Goal: Transaction & Acquisition: Obtain resource

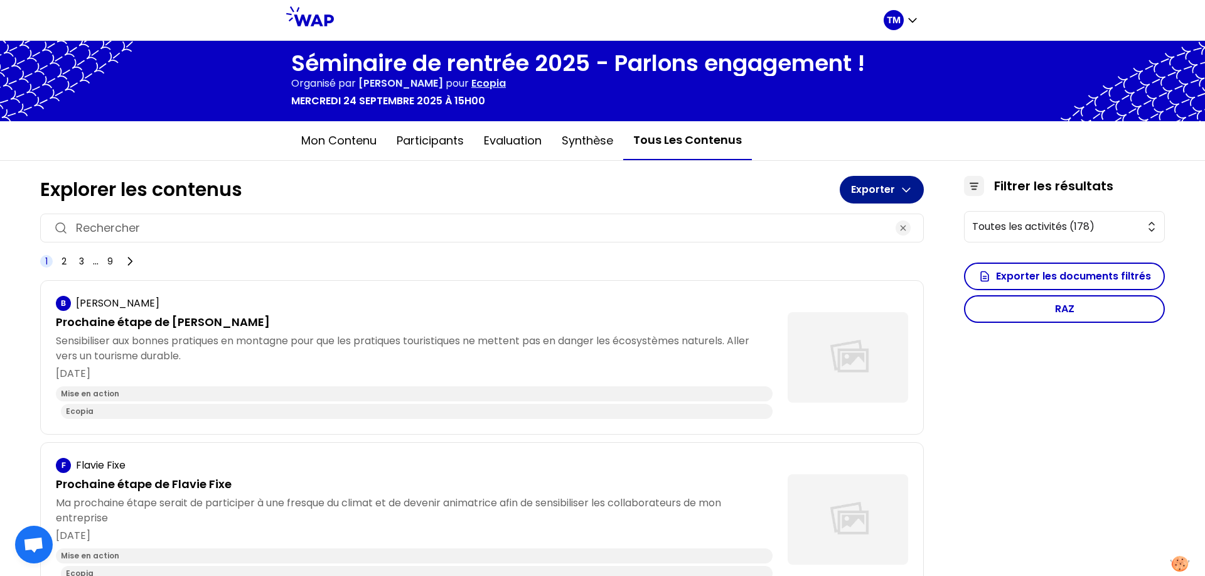
click at [872, 196] on button "Exporter" at bounding box center [882, 190] width 84 height 28
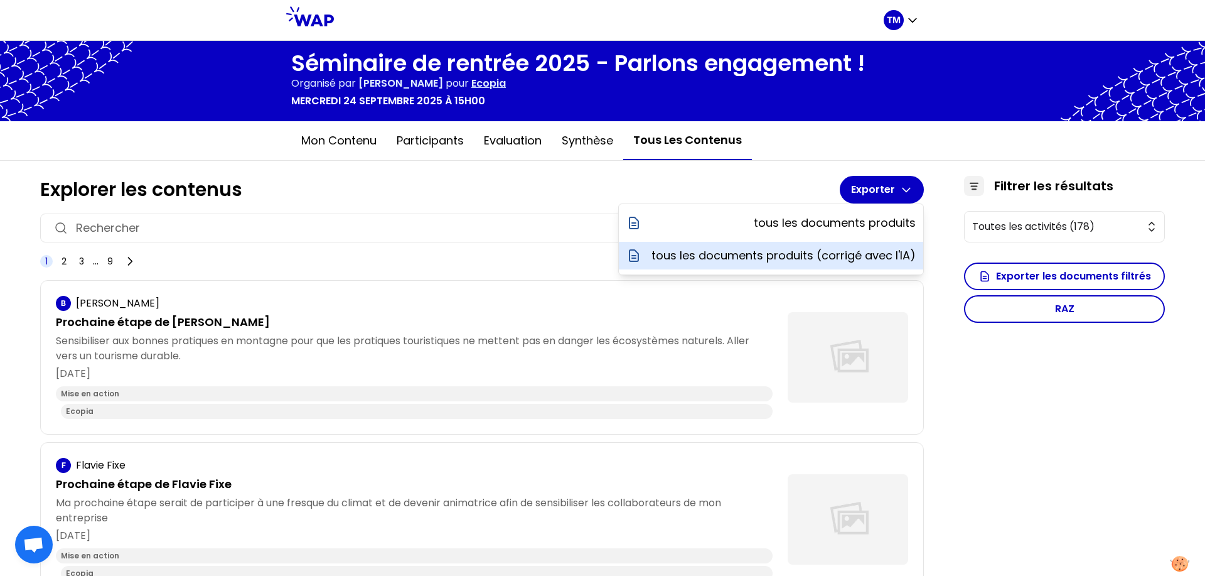
click at [858, 259] on p "tous les documents produits (corrigé avec l'IA)" at bounding box center [783, 256] width 264 height 18
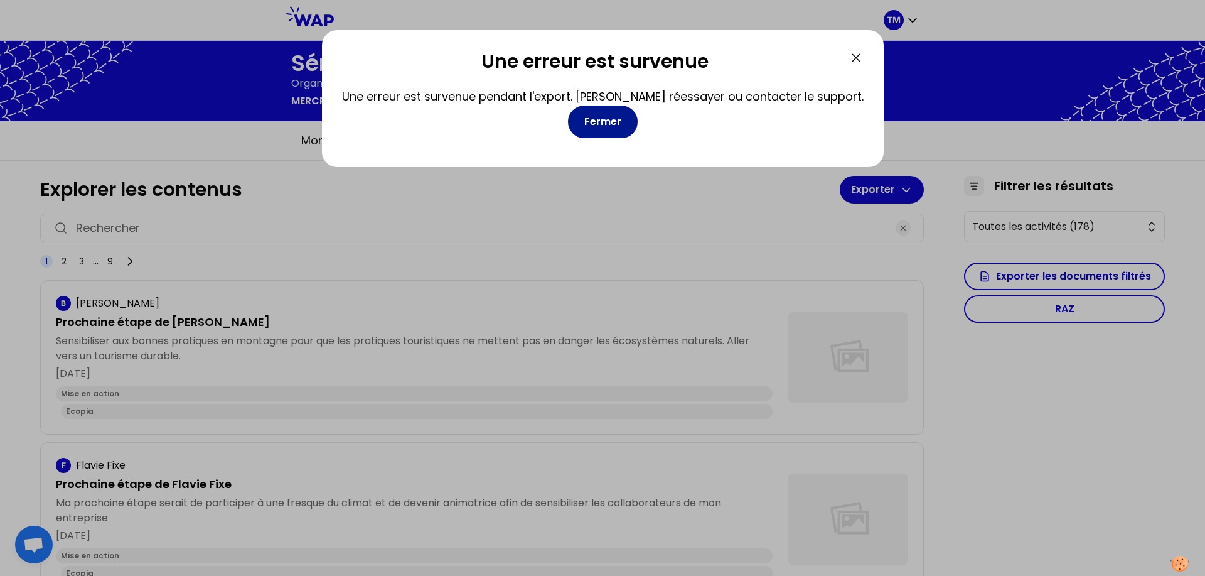
click at [574, 123] on button "Fermer" at bounding box center [603, 121] width 70 height 33
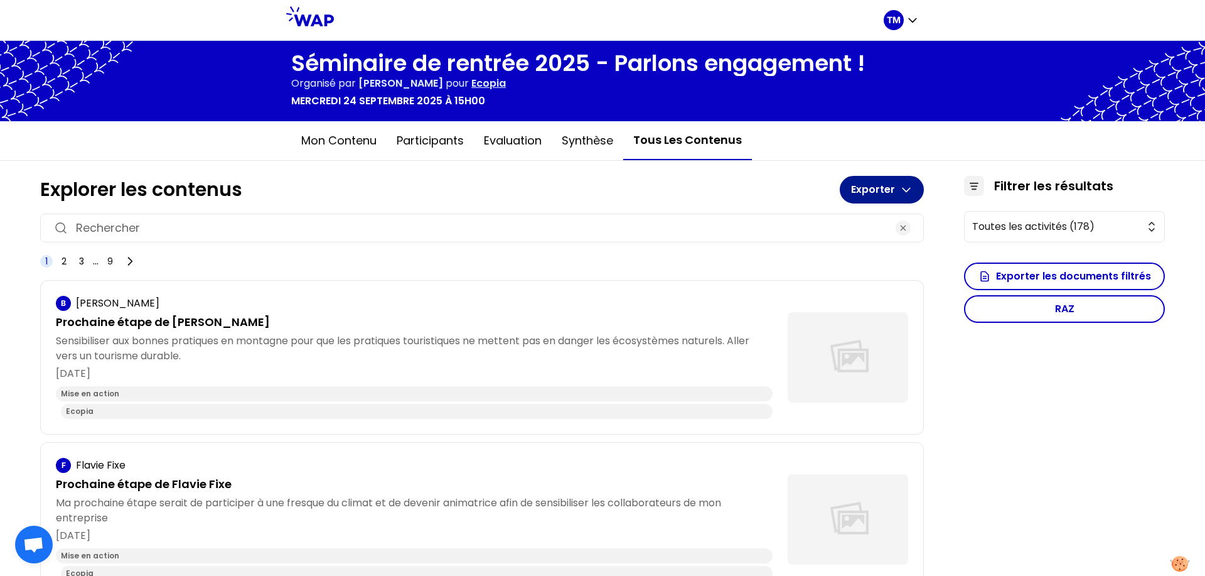
click at [860, 179] on button "Exporter" at bounding box center [882, 190] width 84 height 28
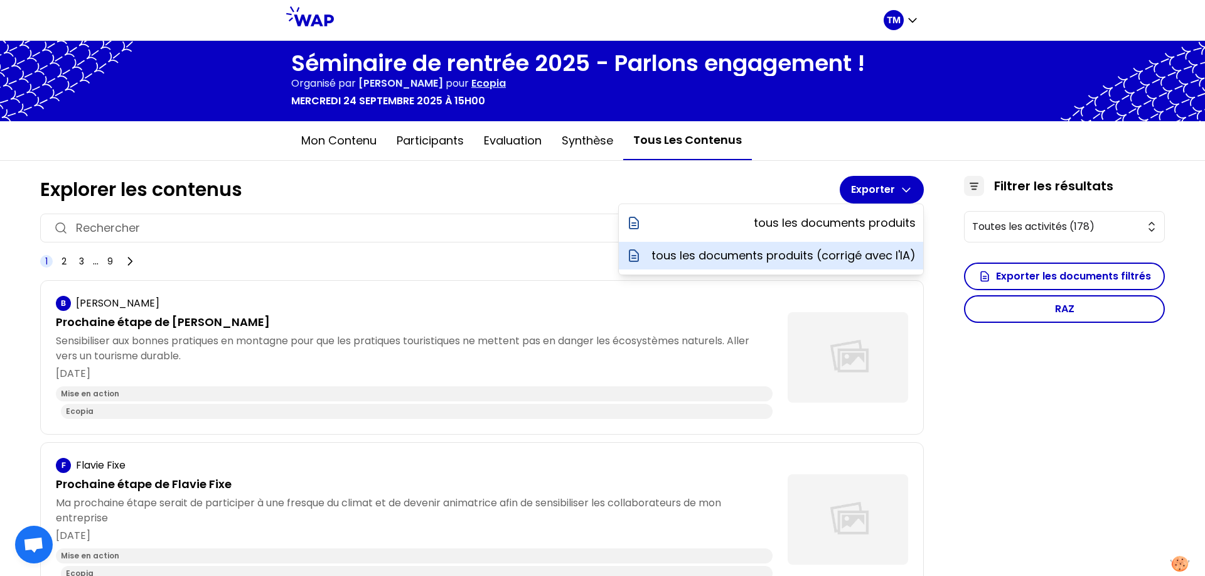
click at [862, 248] on p "tous les documents produits (corrigé avec l'IA)" at bounding box center [783, 256] width 264 height 18
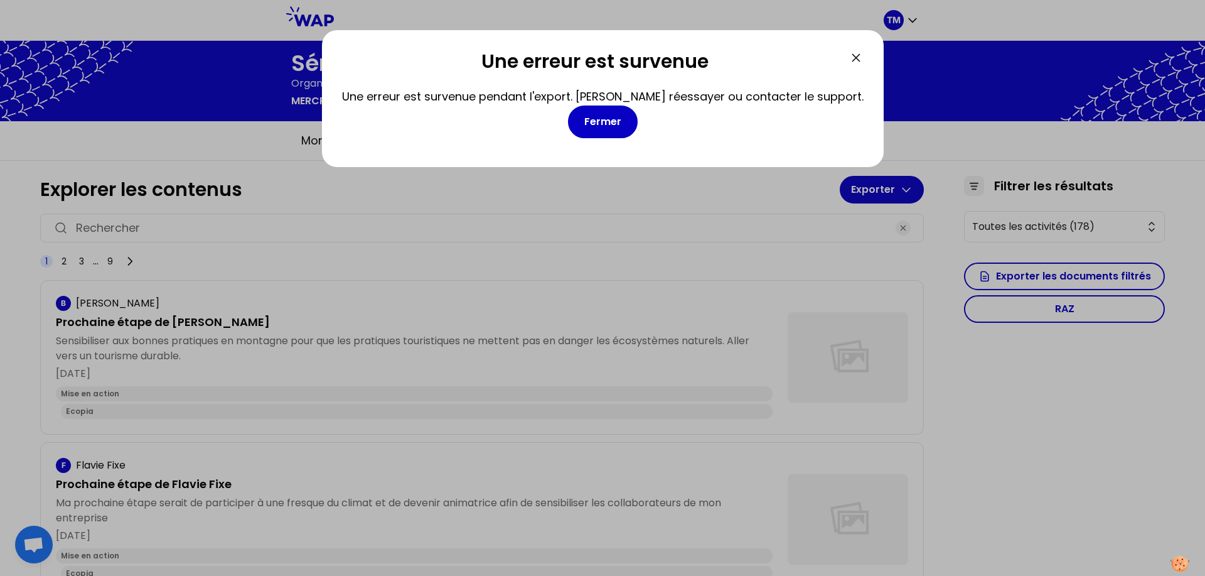
click at [744, 405] on div "Une erreur est survenue Une erreur est survenue pendant l'export. [PERSON_NAME]…" at bounding box center [603, 302] width 562 height 545
click at [603, 115] on button "Fermer" at bounding box center [603, 121] width 70 height 33
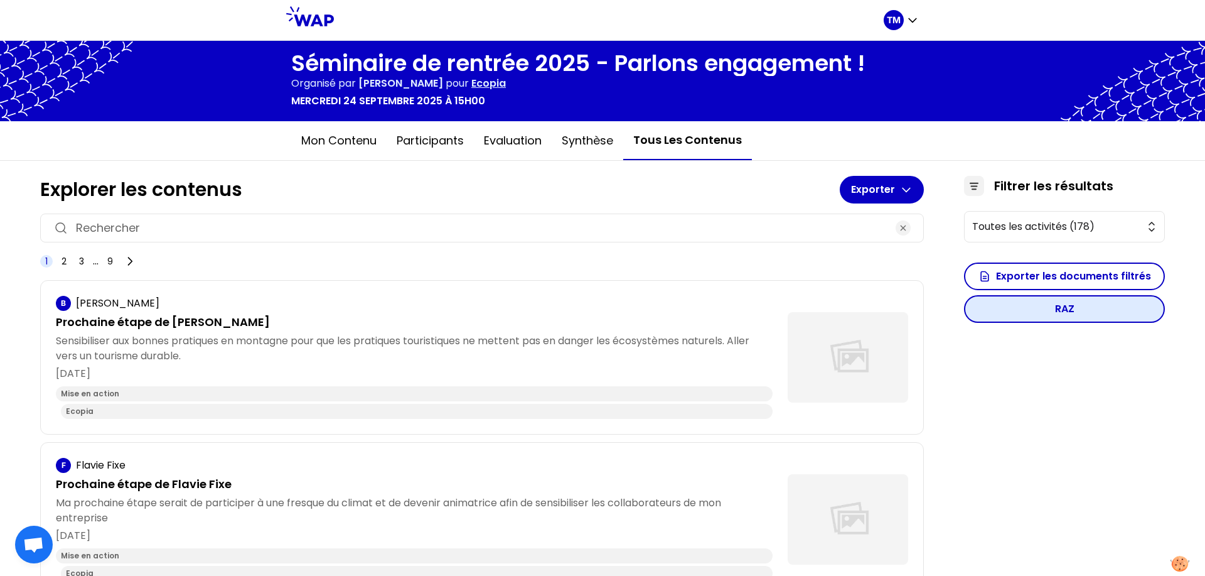
click at [1004, 297] on button "RAZ" at bounding box center [1064, 309] width 201 height 28
click at [1019, 269] on button "Exporter les documents filtrés" at bounding box center [1064, 276] width 201 height 28
click at [1024, 303] on button "RAZ" at bounding box center [1064, 309] width 201 height 28
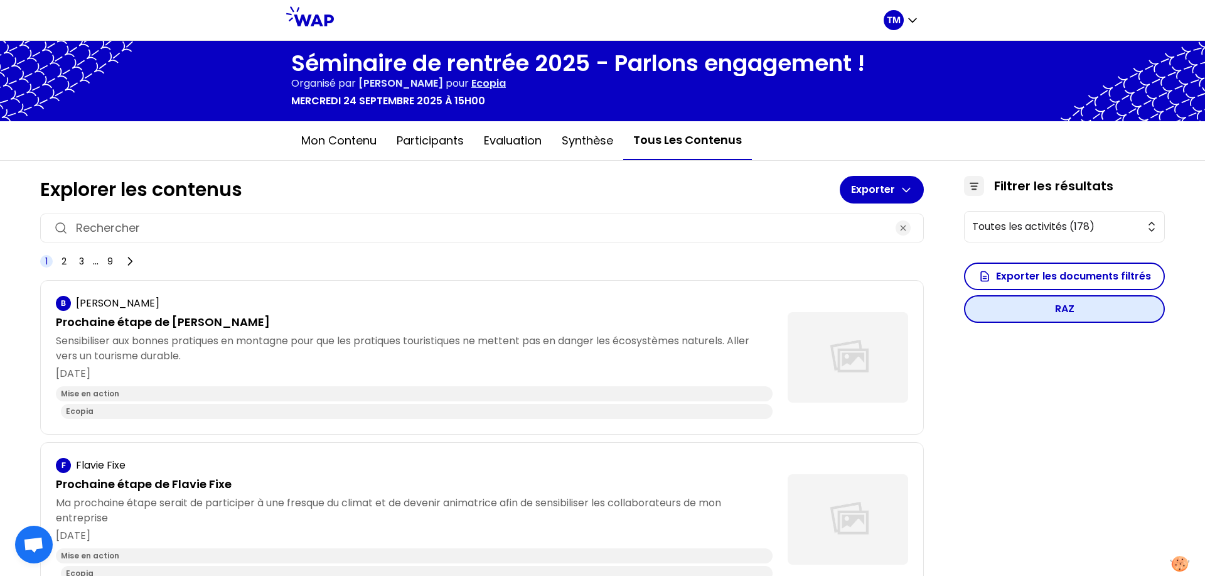
click at [1024, 303] on button "RAZ" at bounding box center [1064, 309] width 201 height 28
drag, startPoint x: 989, startPoint y: 303, endPoint x: 1041, endPoint y: 185, distance: 128.7
click at [1041, 185] on h3 "Filtrer les résultats" at bounding box center [1053, 186] width 119 height 18
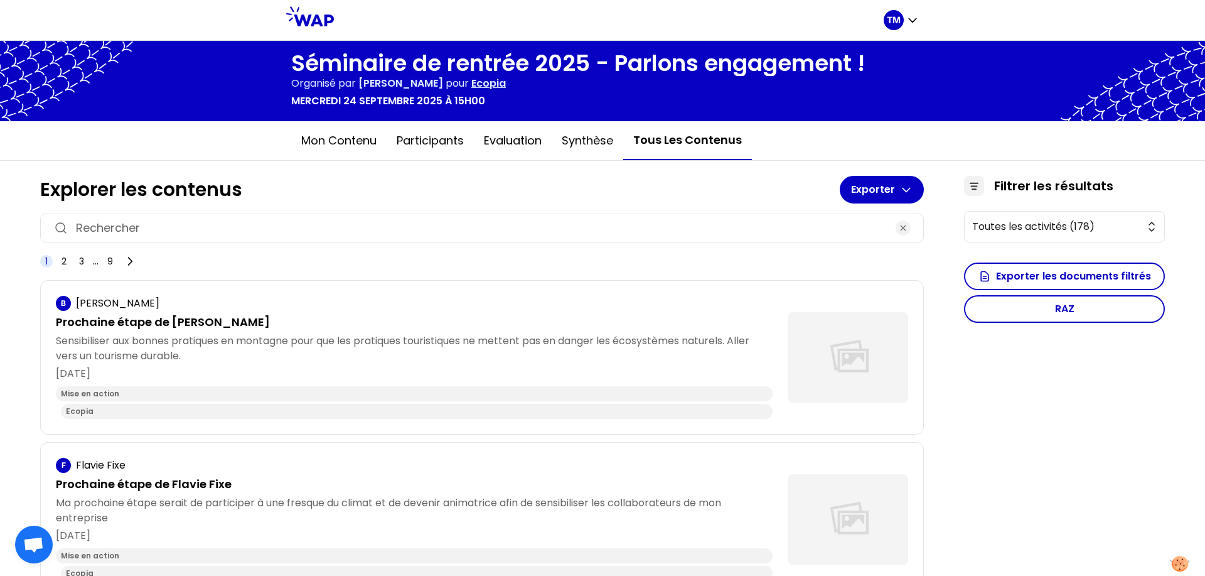
click at [1034, 185] on h3 "Filtrer les résultats" at bounding box center [1053, 186] width 119 height 18
click at [1031, 185] on h3 "Filtrer les résultats" at bounding box center [1053, 186] width 119 height 18
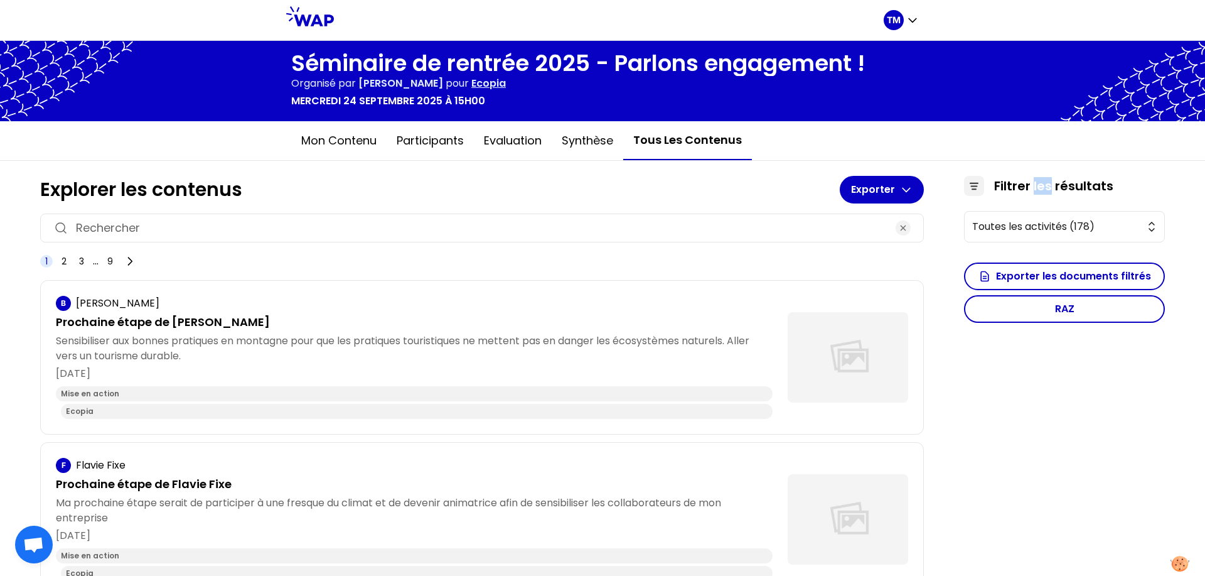
click at [1031, 185] on h3 "Filtrer les résultats" at bounding box center [1053, 186] width 119 height 18
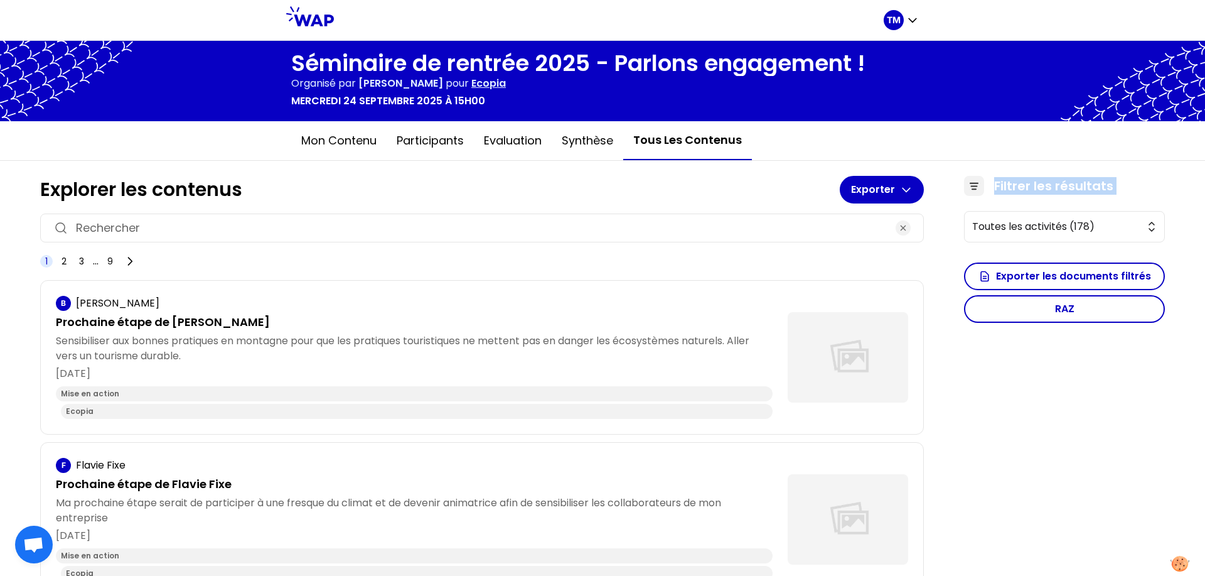
click at [1031, 185] on h3 "Filtrer les résultats" at bounding box center [1053, 186] width 119 height 18
click at [1027, 185] on h3 "Filtrer les résultats" at bounding box center [1053, 186] width 119 height 18
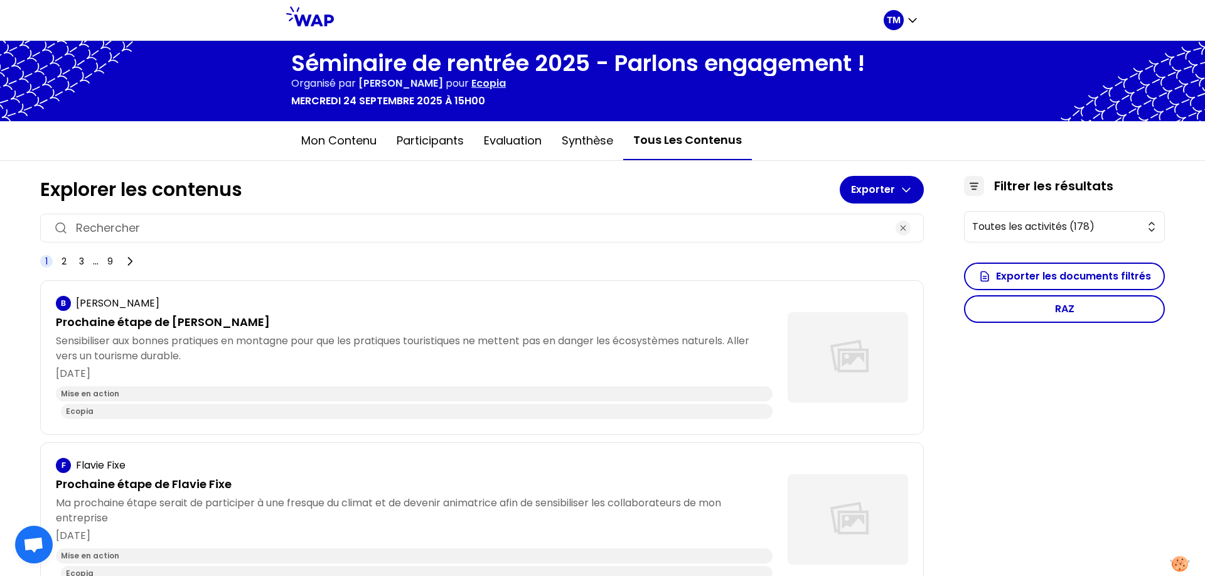
click at [580, 152] on button "Synthèse" at bounding box center [588, 141] width 72 height 38
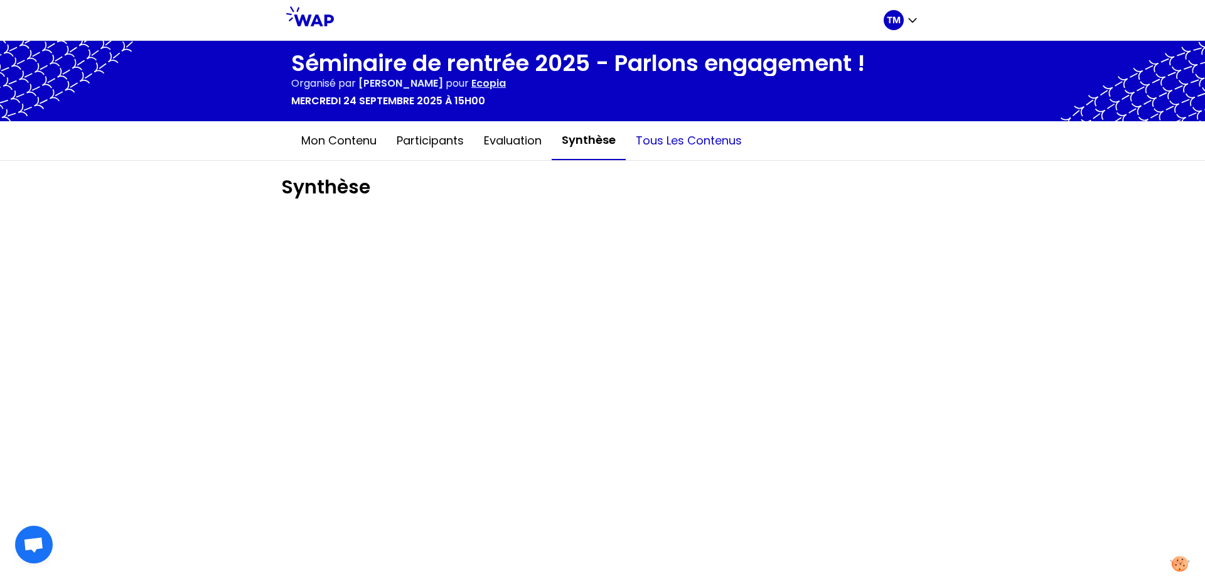
click at [684, 153] on button "Tous les contenus" at bounding box center [689, 141] width 126 height 38
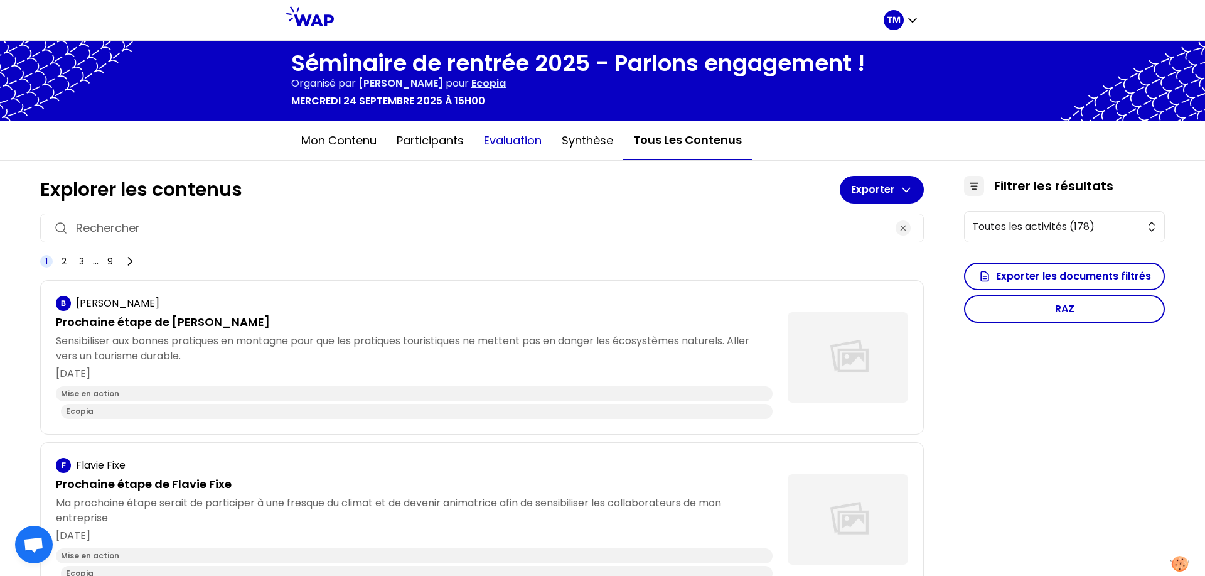
click at [525, 149] on button "Evaluation" at bounding box center [513, 141] width 78 height 38
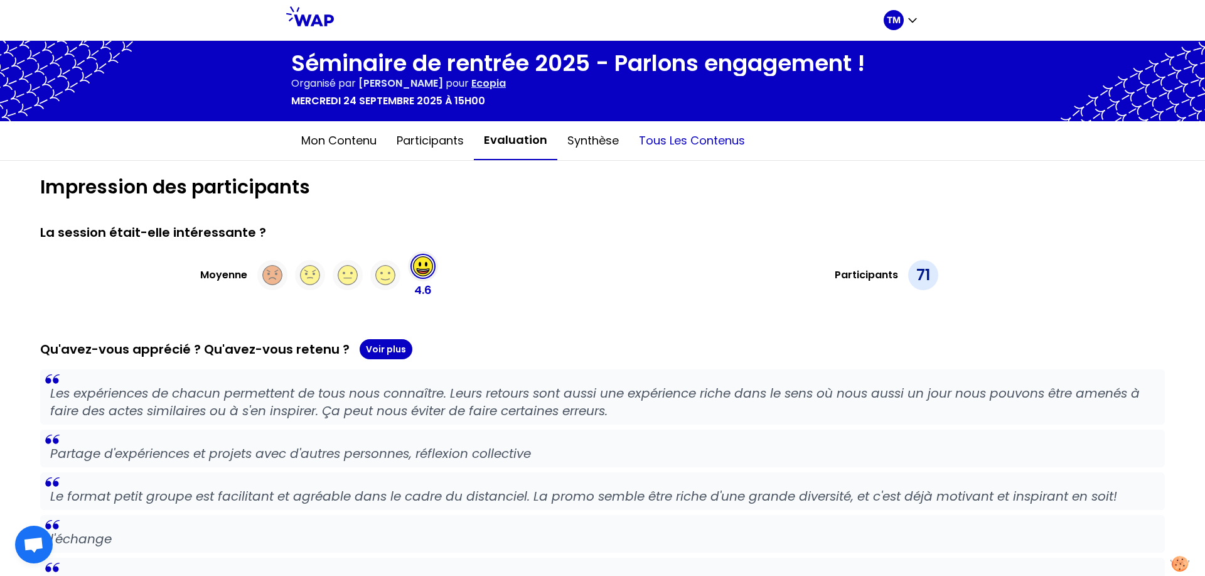
click at [700, 126] on button "Tous les contenus" at bounding box center [692, 141] width 126 height 38
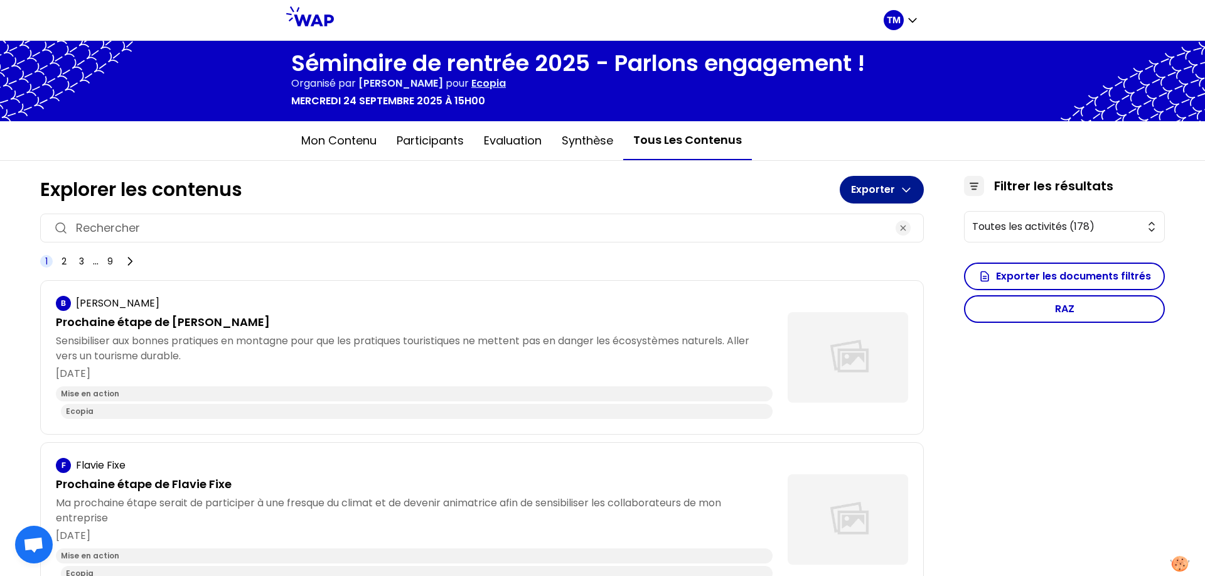
click at [900, 194] on icon "button" at bounding box center [906, 189] width 13 height 13
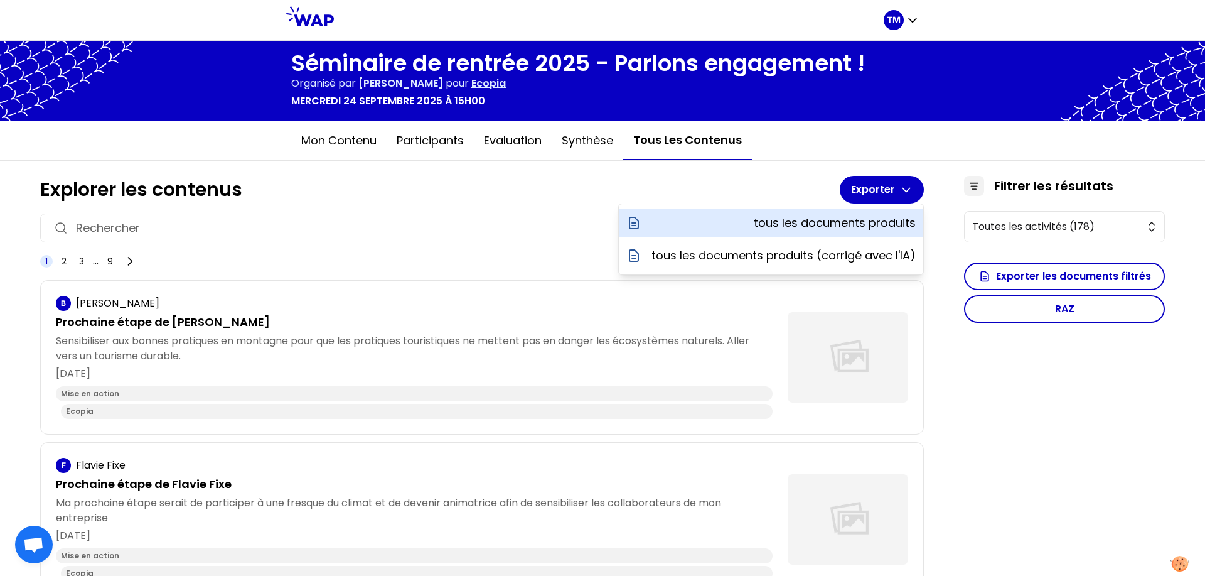
click at [846, 232] on div "tous les documents produits" at bounding box center [771, 223] width 304 height 28
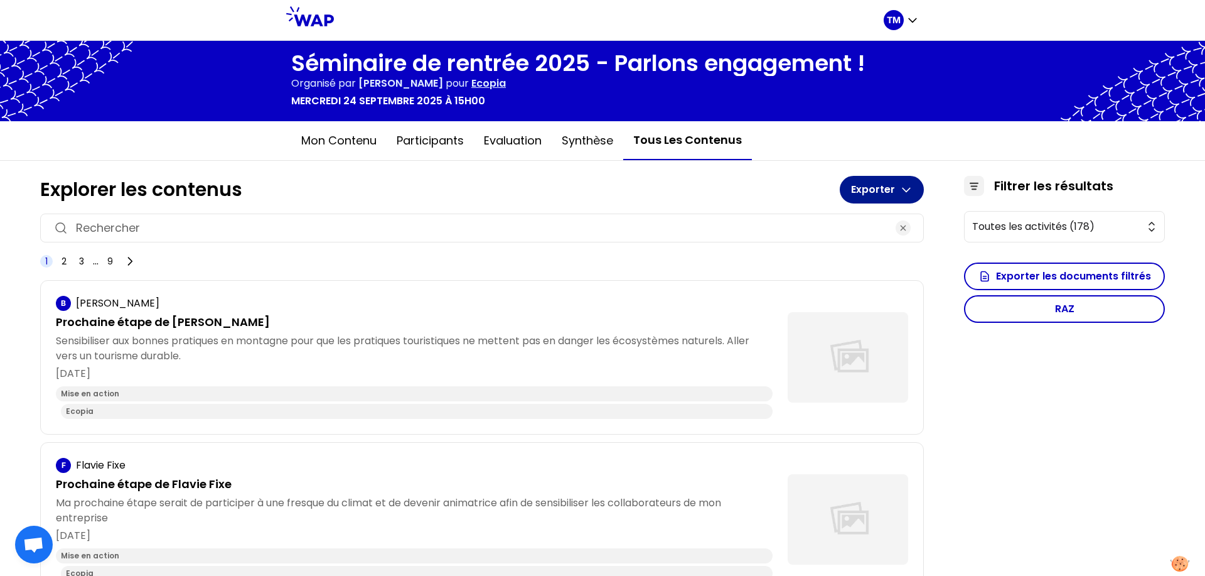
click at [884, 181] on button "Exporter" at bounding box center [882, 190] width 84 height 28
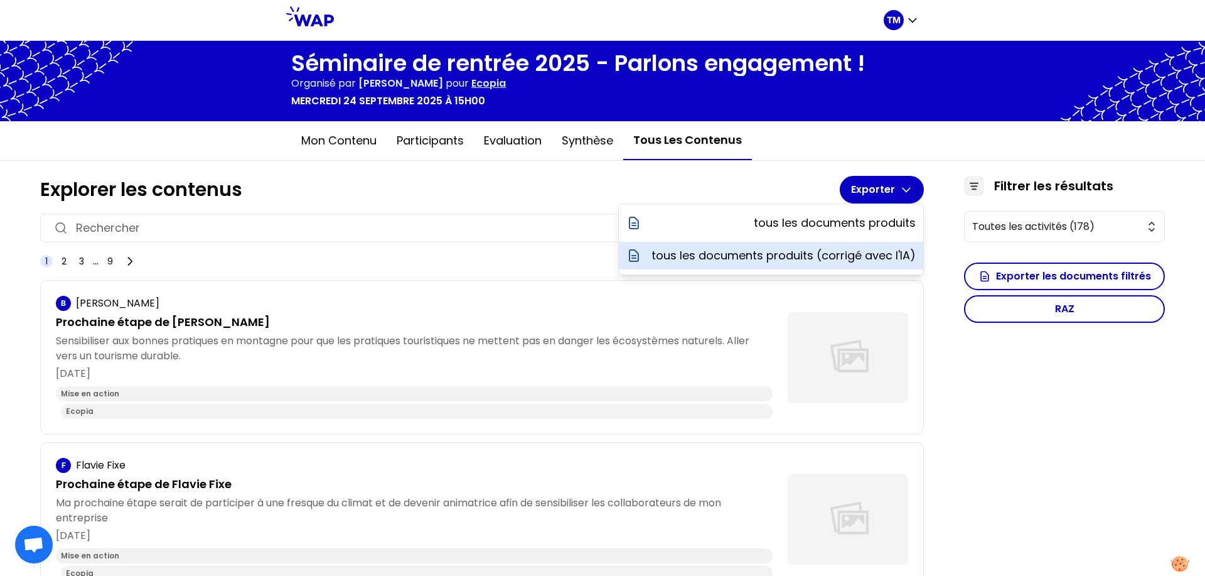
click at [866, 254] on p "tous les documents produits (corrigé avec l'IA)" at bounding box center [783, 256] width 264 height 18
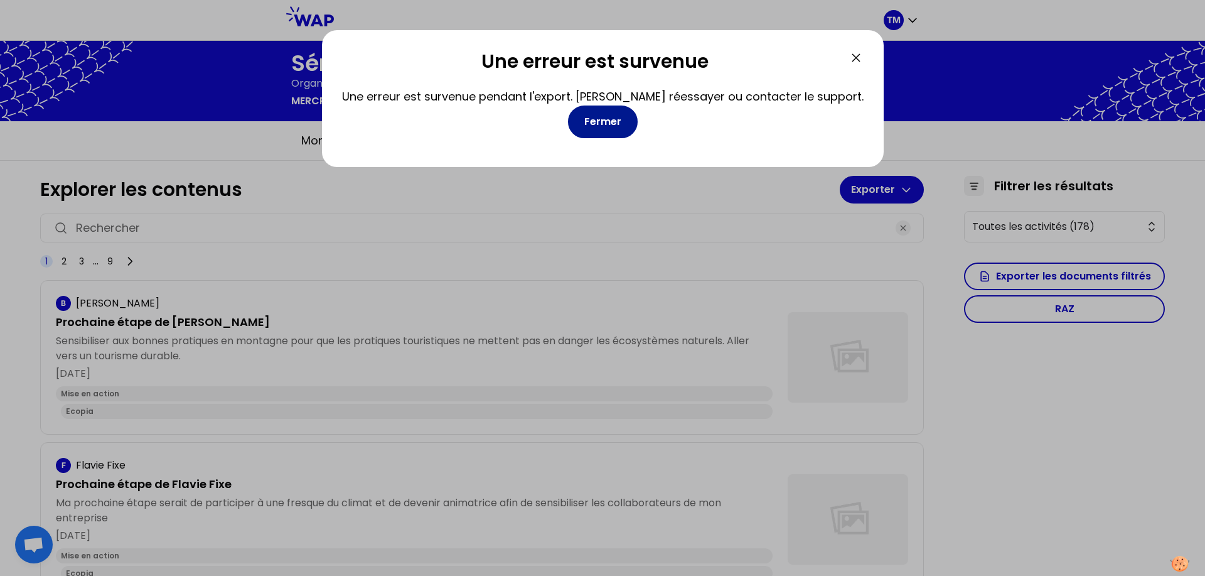
click at [609, 128] on button "Fermer" at bounding box center [603, 121] width 70 height 33
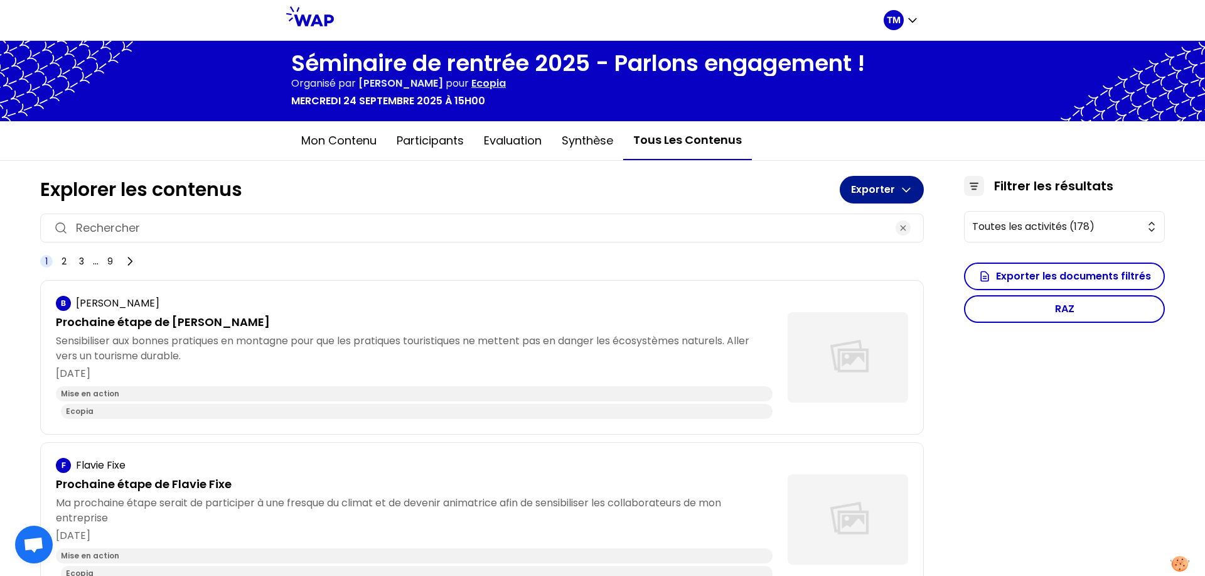
click at [889, 202] on button "Exporter" at bounding box center [882, 190] width 84 height 28
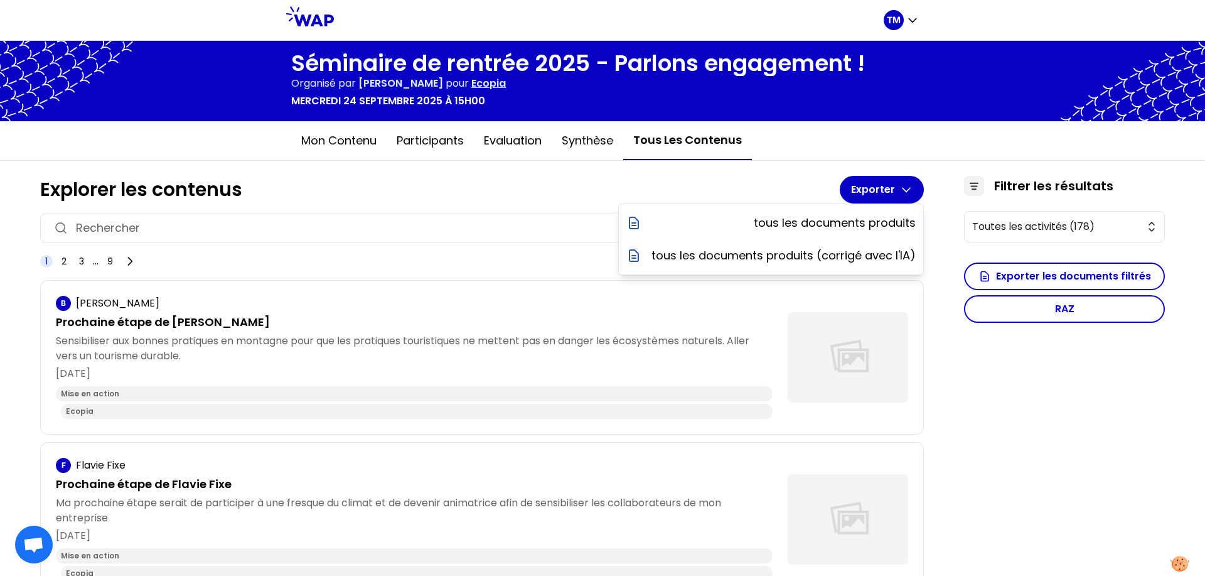
click at [781, 190] on h1 "Explorer les contenus" at bounding box center [440, 189] width 800 height 23
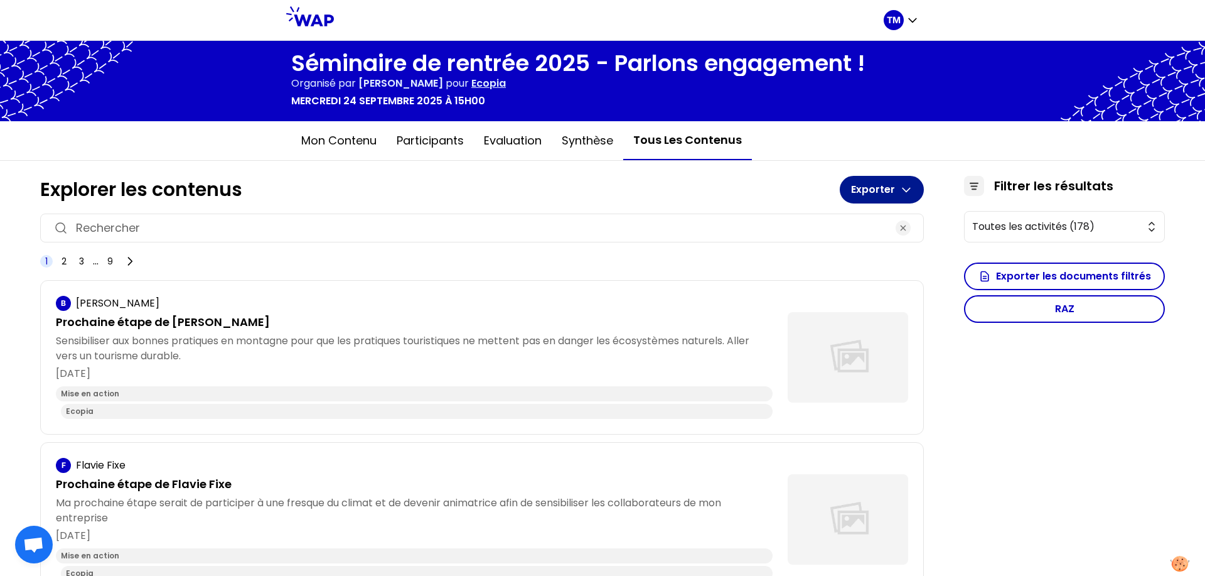
click at [867, 180] on button "Exporter" at bounding box center [882, 190] width 84 height 28
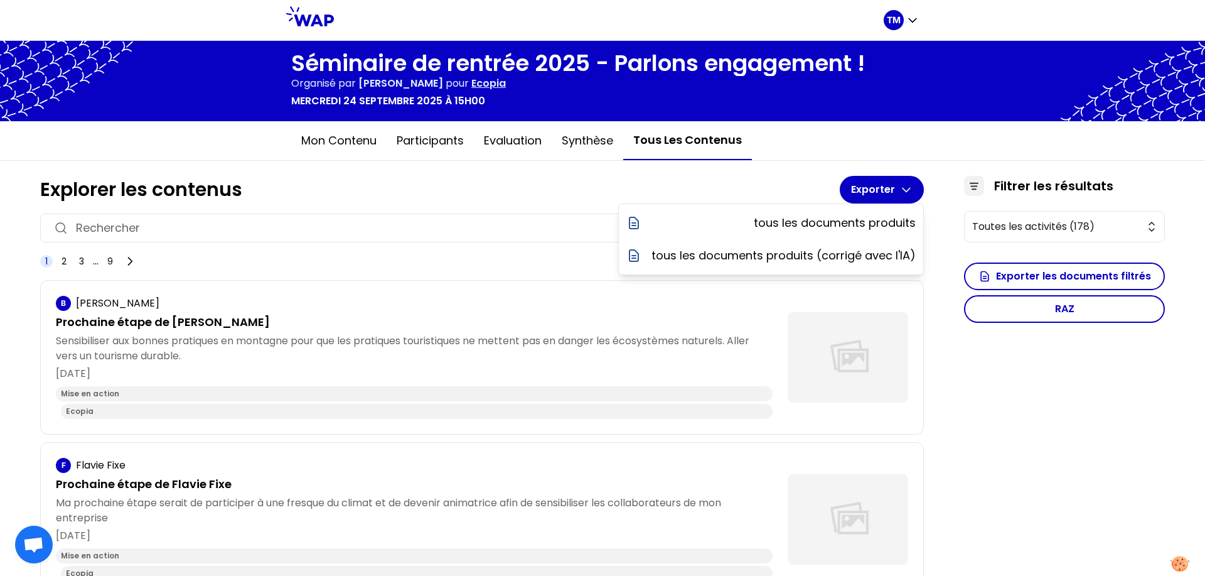
click at [688, 180] on h1 "Explorer les contenus" at bounding box center [440, 189] width 800 height 23
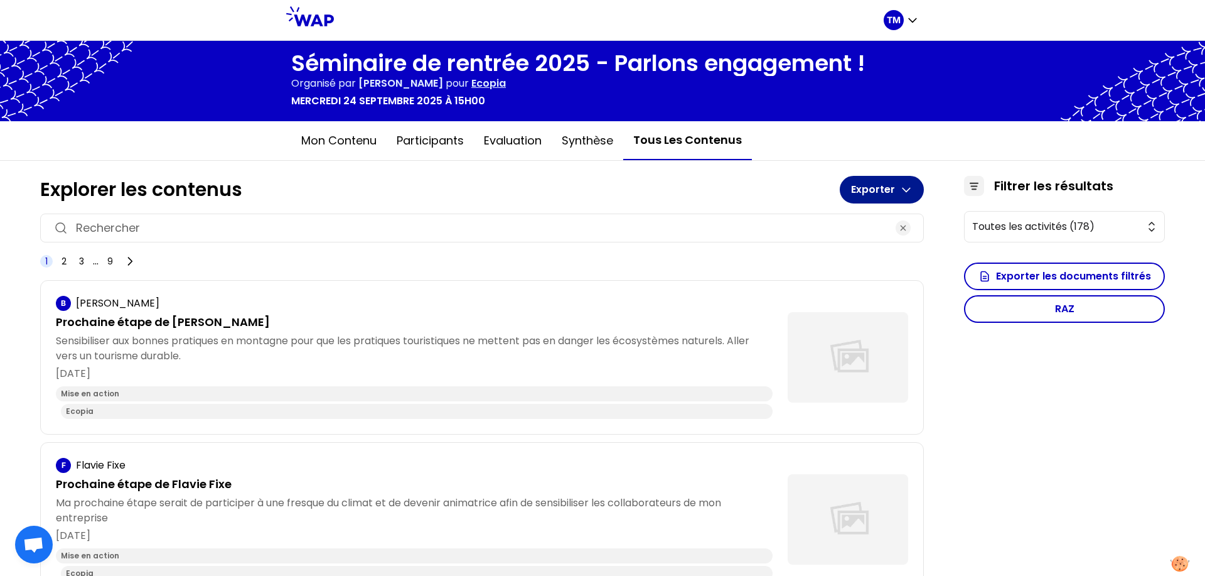
click at [884, 193] on button "Exporter" at bounding box center [882, 190] width 84 height 28
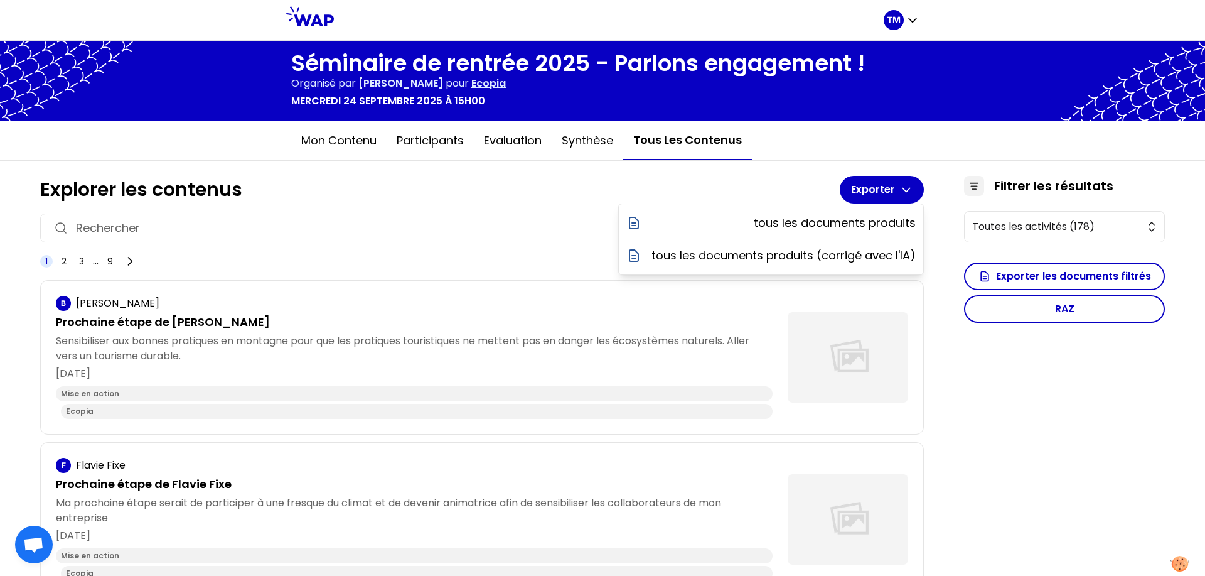
click at [755, 180] on h1 "Explorer les contenus" at bounding box center [440, 189] width 800 height 23
click at [791, 185] on h1 "Explorer les contenus" at bounding box center [440, 189] width 800 height 23
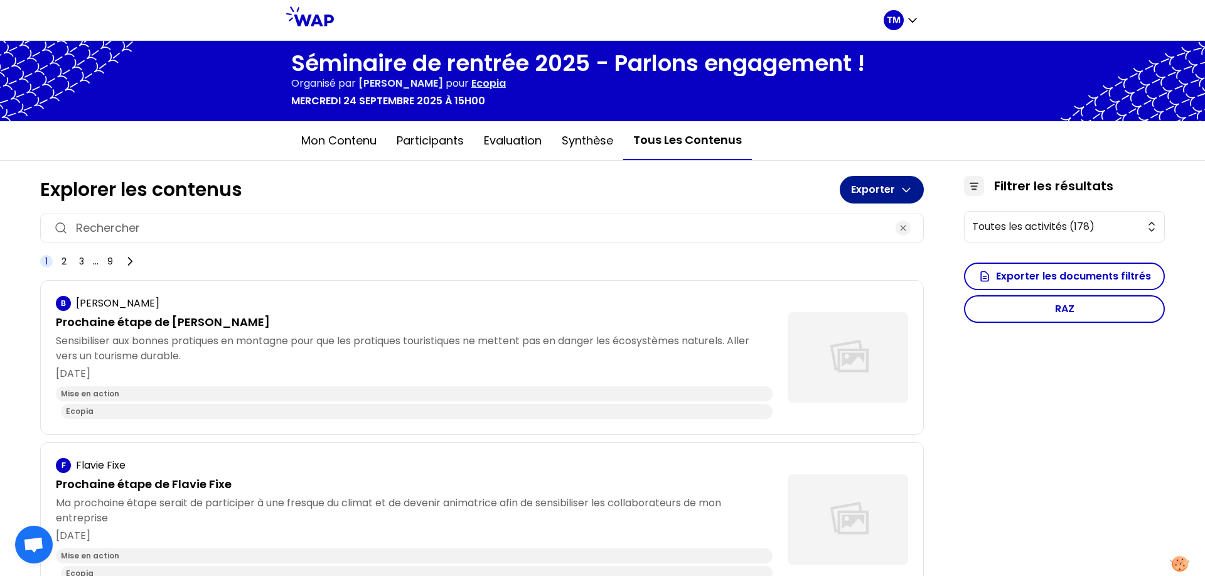
click at [843, 185] on button "Exporter" at bounding box center [882, 190] width 84 height 28
